Goal: Find specific page/section: Locate a particular part of the current website

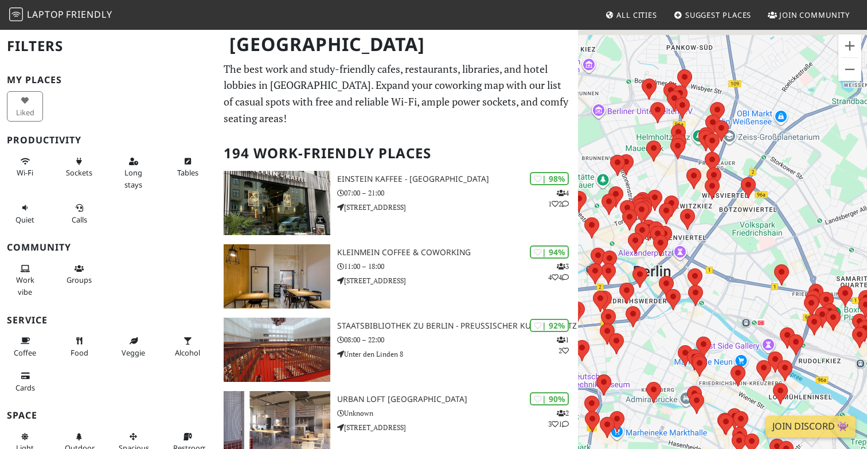
drag, startPoint x: 649, startPoint y: 150, endPoint x: 749, endPoint y: 220, distance: 122.3
click at [749, 220] on div "To navigate, press the arrow keys." at bounding box center [722, 253] width 289 height 449
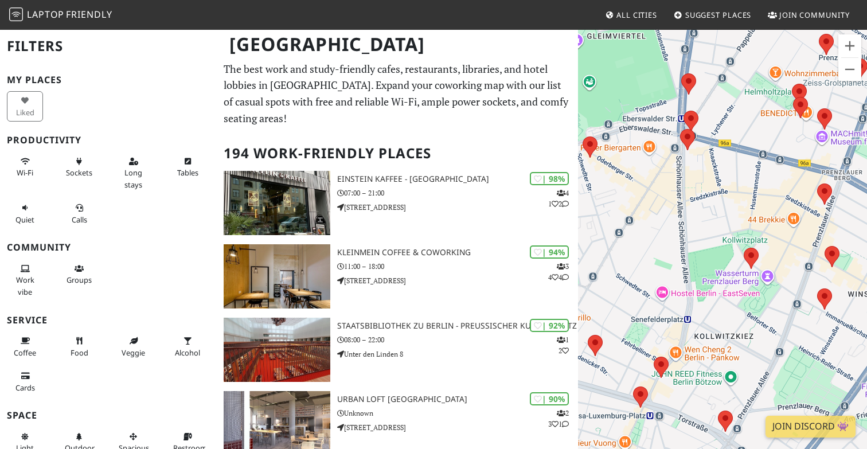
drag, startPoint x: 741, startPoint y: 255, endPoint x: 862, endPoint y: 287, distance: 125.9
click at [862, 287] on div "To navigate, press the arrow keys." at bounding box center [722, 253] width 289 height 449
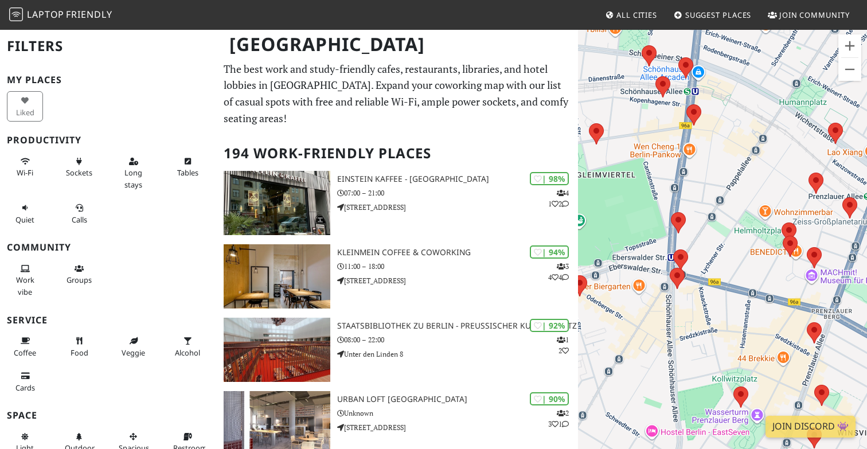
drag, startPoint x: 753, startPoint y: 108, endPoint x: 744, endPoint y: 245, distance: 137.9
click at [744, 245] on div "To navigate, press the arrow keys." at bounding box center [722, 253] width 289 height 449
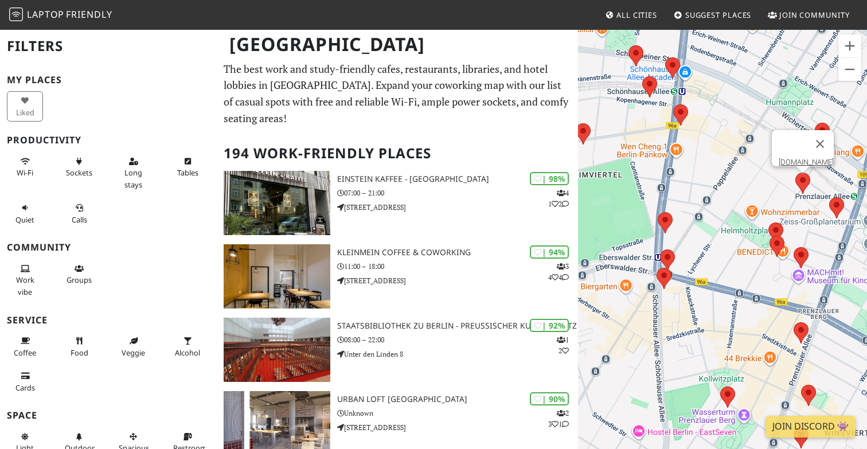
click at [795, 173] on area at bounding box center [795, 173] width 0 height 0
click at [803, 158] on link "[DOMAIN_NAME]" at bounding box center [806, 162] width 55 height 9
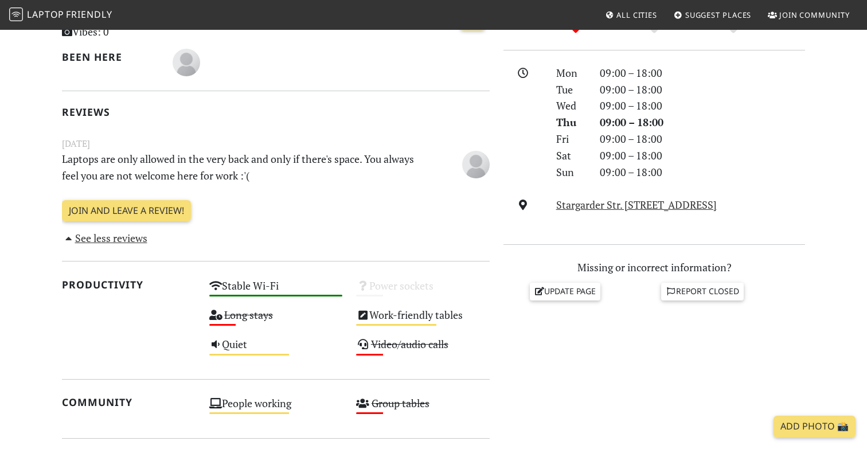
scroll to position [287, 0]
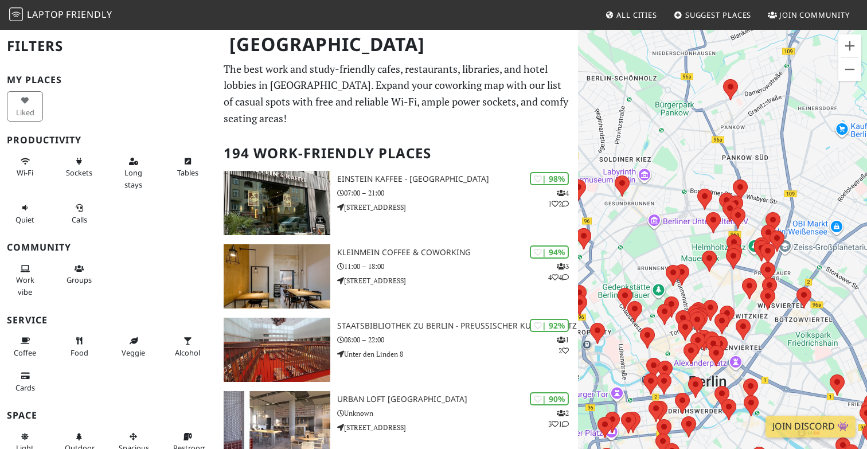
drag, startPoint x: 683, startPoint y: 236, endPoint x: 794, endPoint y: 151, distance: 139.8
click at [794, 151] on div "To navigate, press the arrow keys." at bounding box center [722, 253] width 289 height 449
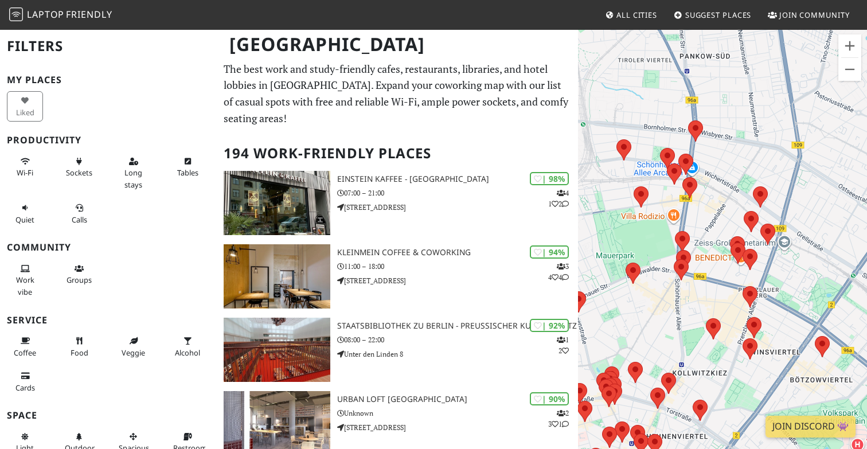
drag, startPoint x: 753, startPoint y: 209, endPoint x: 732, endPoint y: 113, distance: 98.8
click at [732, 113] on div "To navigate, press the arrow keys." at bounding box center [722, 253] width 289 height 449
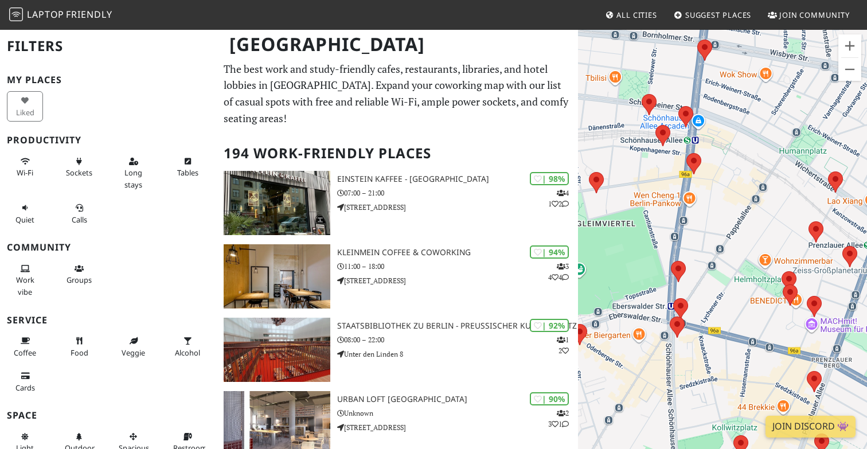
drag, startPoint x: 739, startPoint y: 208, endPoint x: 782, endPoint y: 140, distance: 80.5
click at [782, 140] on div "To navigate, press the arrow keys." at bounding box center [722, 253] width 289 height 449
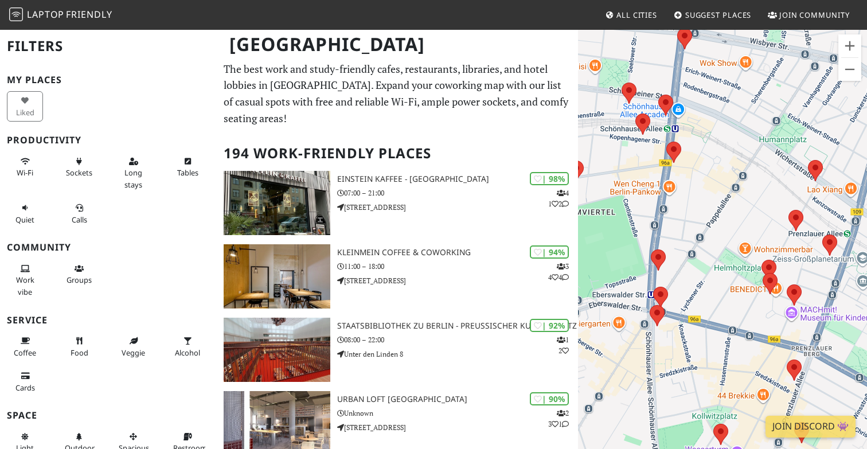
drag, startPoint x: 804, startPoint y: 226, endPoint x: 727, endPoint y: 215, distance: 78.3
click at [727, 215] on div "To navigate, press the arrow keys." at bounding box center [722, 253] width 289 height 449
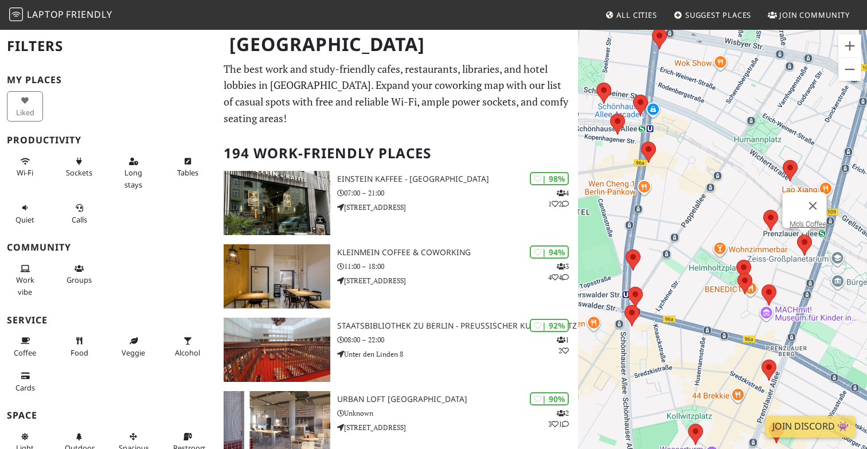
click at [797, 235] on area at bounding box center [797, 235] width 0 height 0
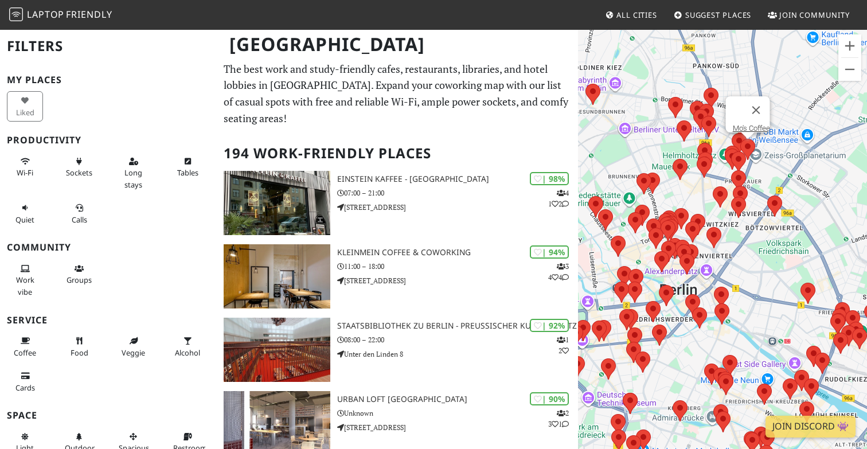
drag, startPoint x: 653, startPoint y: 144, endPoint x: 826, endPoint y: 184, distance: 178.3
click at [826, 184] on div "To navigate, press the arrow keys. Mo's Coffee" at bounding box center [722, 253] width 289 height 449
